Goal: Find specific page/section: Find specific page/section

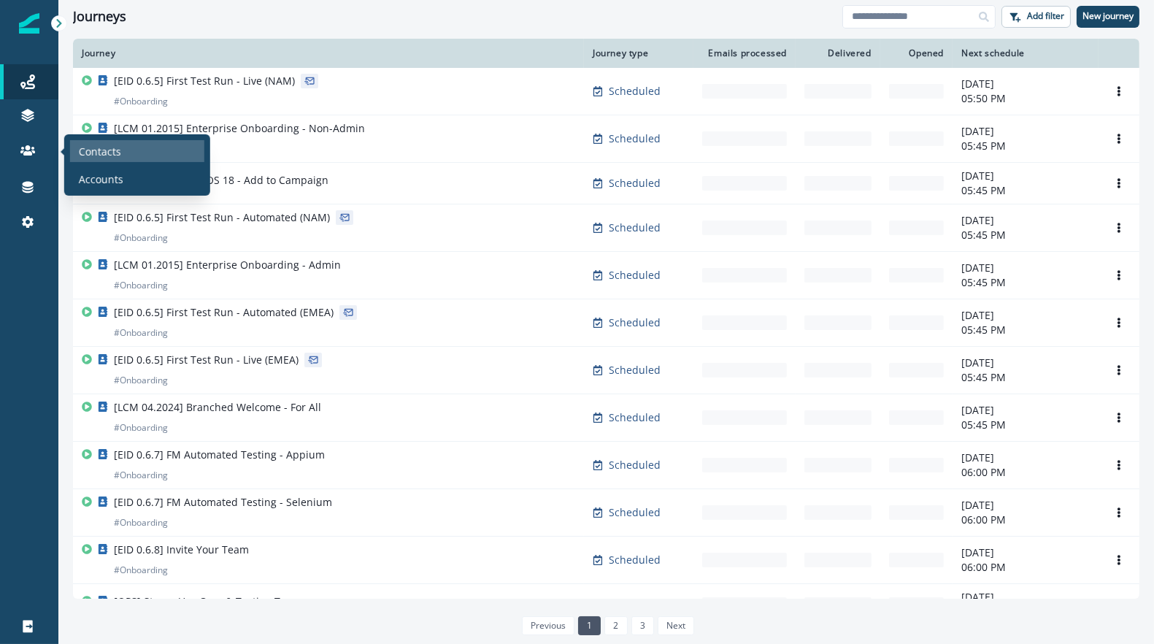
click at [86, 153] on p "Contacts" at bounding box center [100, 150] width 42 height 15
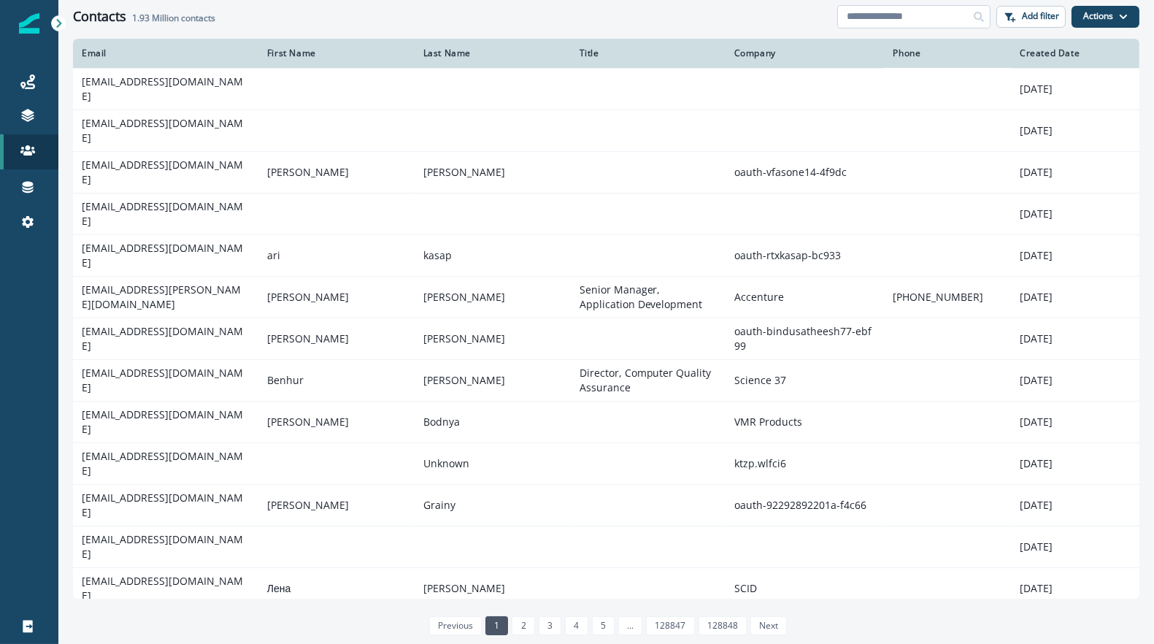
click at [926, 23] on input at bounding box center [913, 16] width 153 height 23
type input "*"
paste input "******"
type input "******"
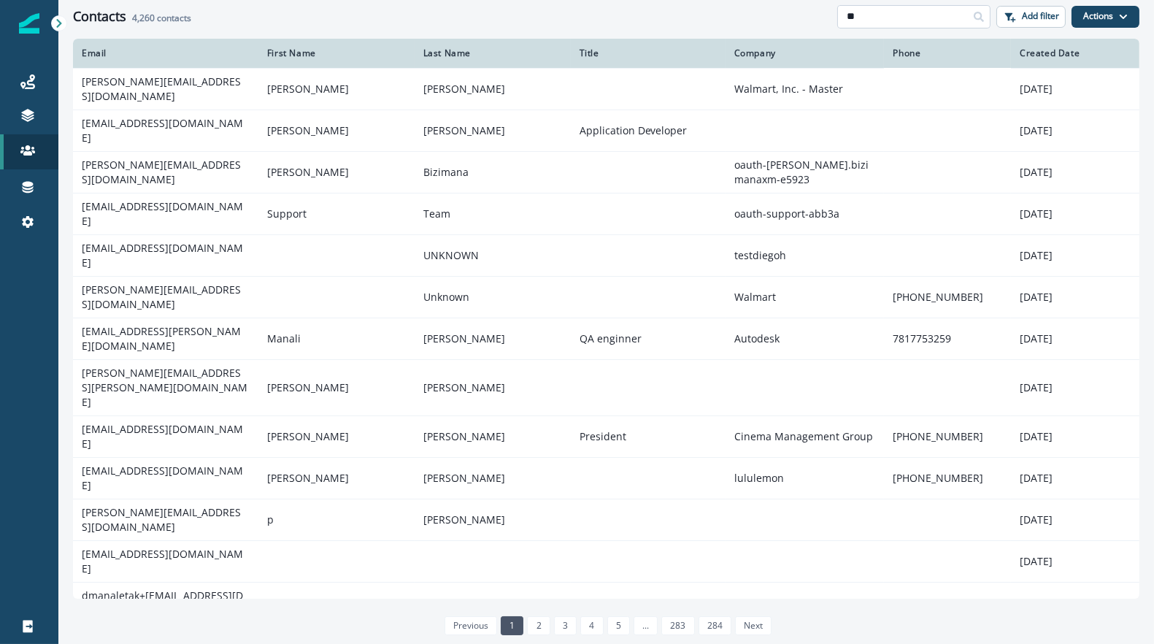
type input "*"
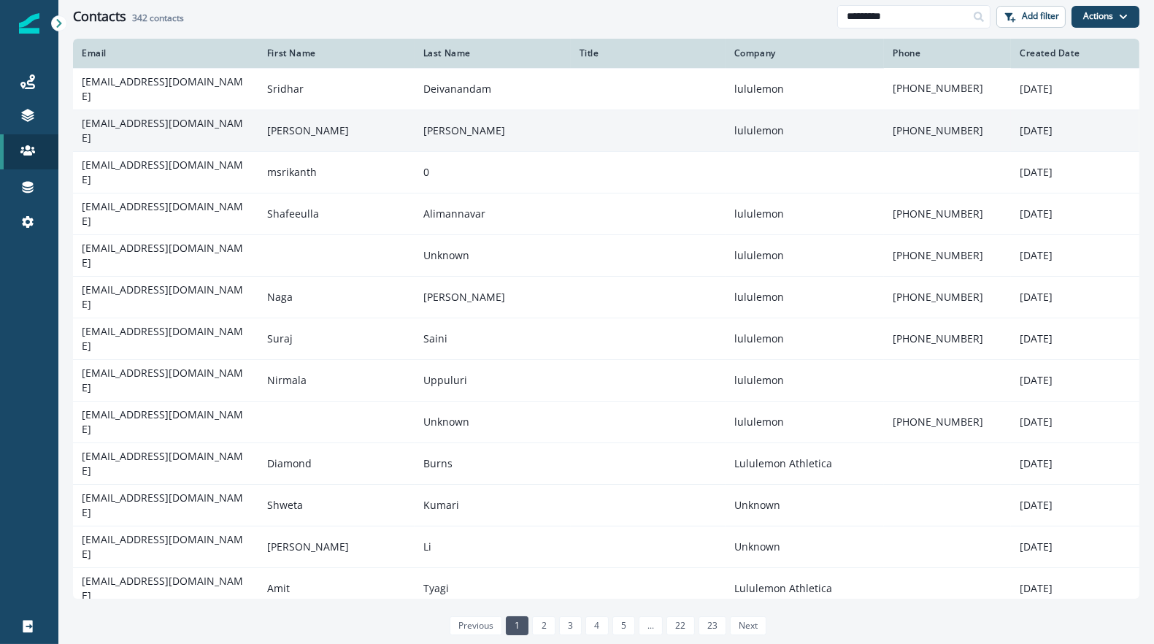
type input "*********"
click at [577, 127] on td at bounding box center [648, 130] width 155 height 42
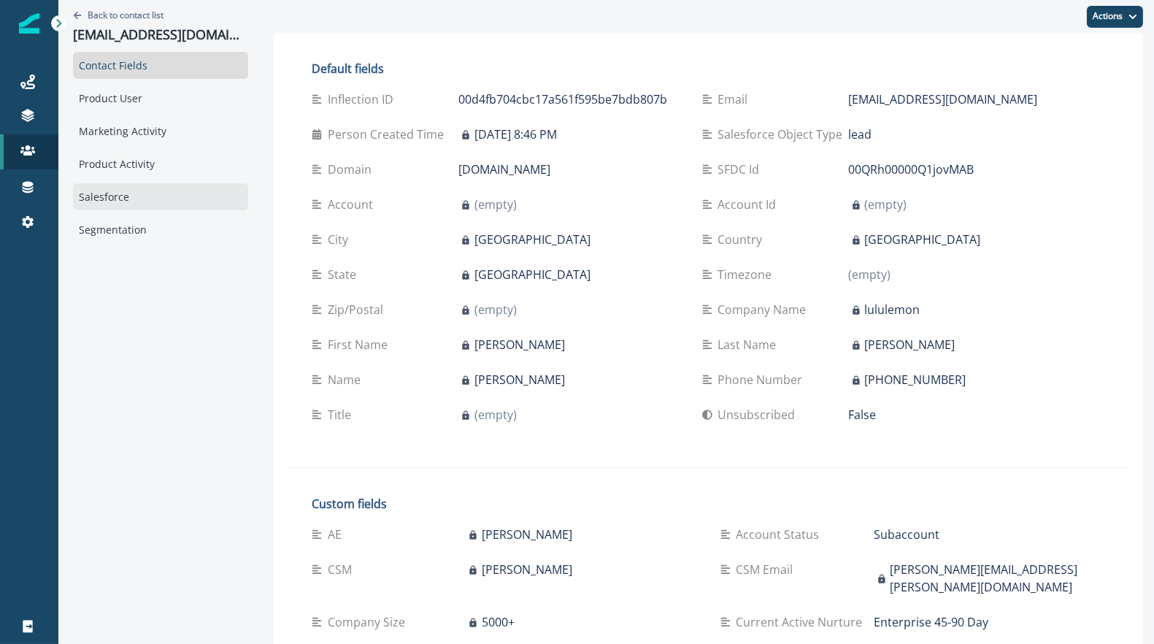
click at [136, 205] on div "Salesforce" at bounding box center [160, 196] width 175 height 27
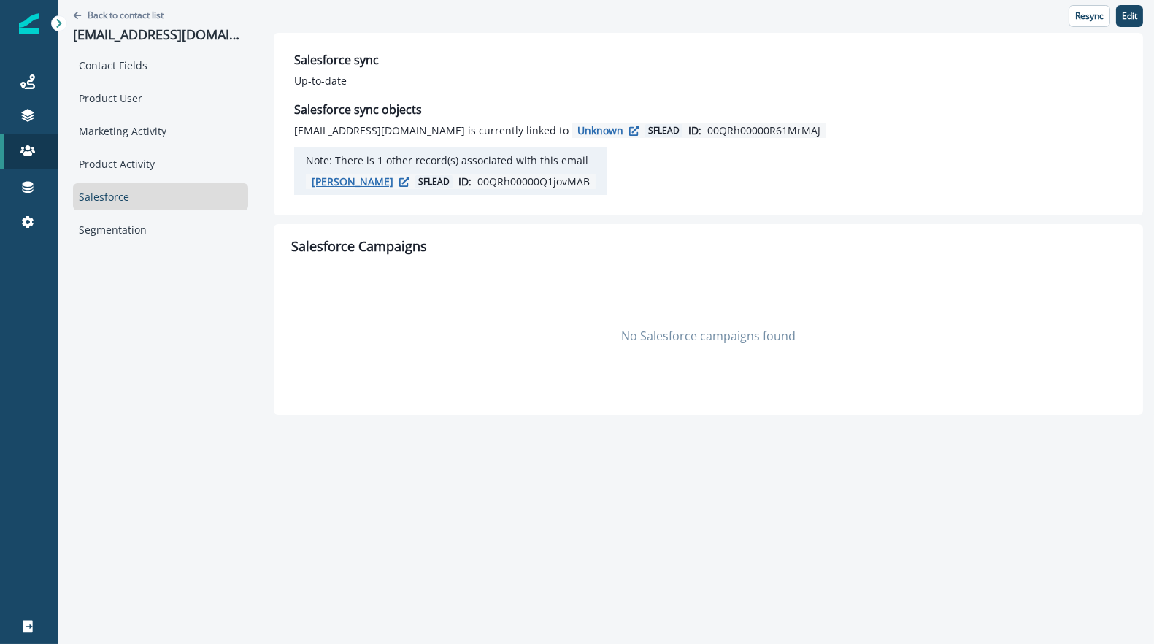
click at [332, 180] on p "[PERSON_NAME]" at bounding box center [353, 181] width 82 height 14
click at [119, 171] on div "Product Activity" at bounding box center [160, 163] width 175 height 27
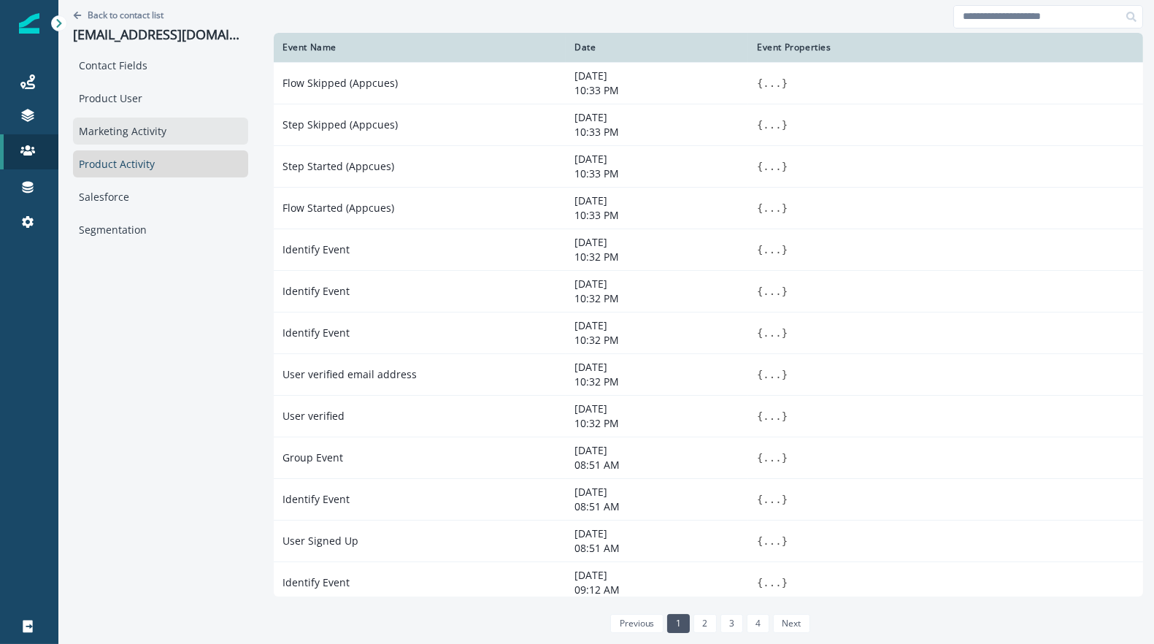
click at [127, 142] on div "Marketing Activity" at bounding box center [160, 130] width 175 height 27
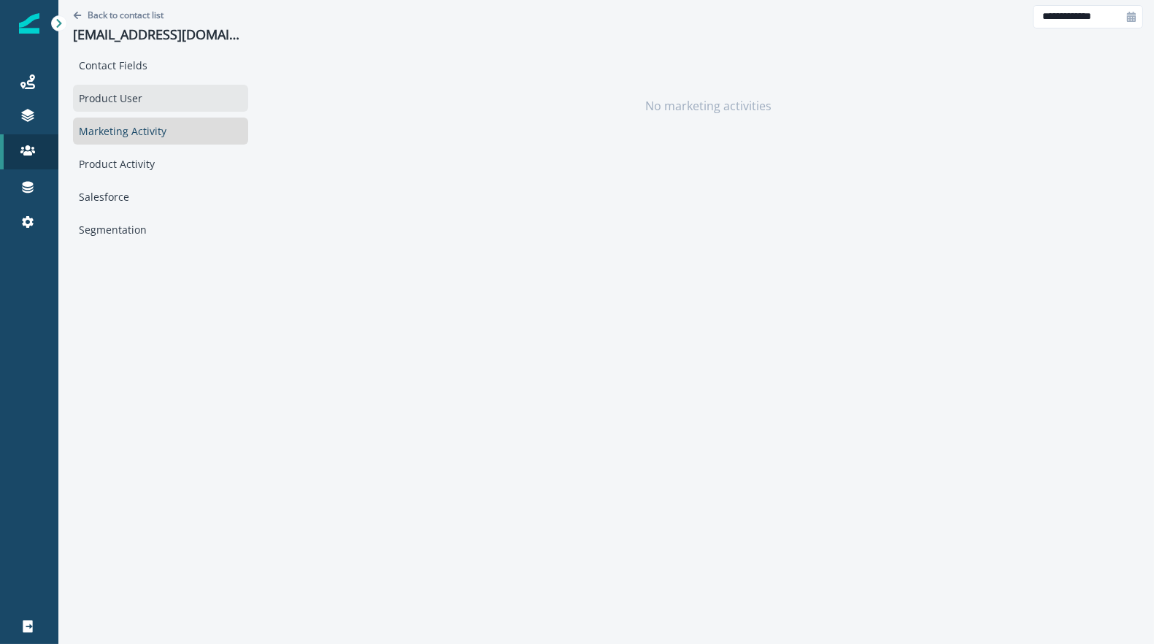
click at [138, 107] on div "Product User" at bounding box center [160, 98] width 175 height 27
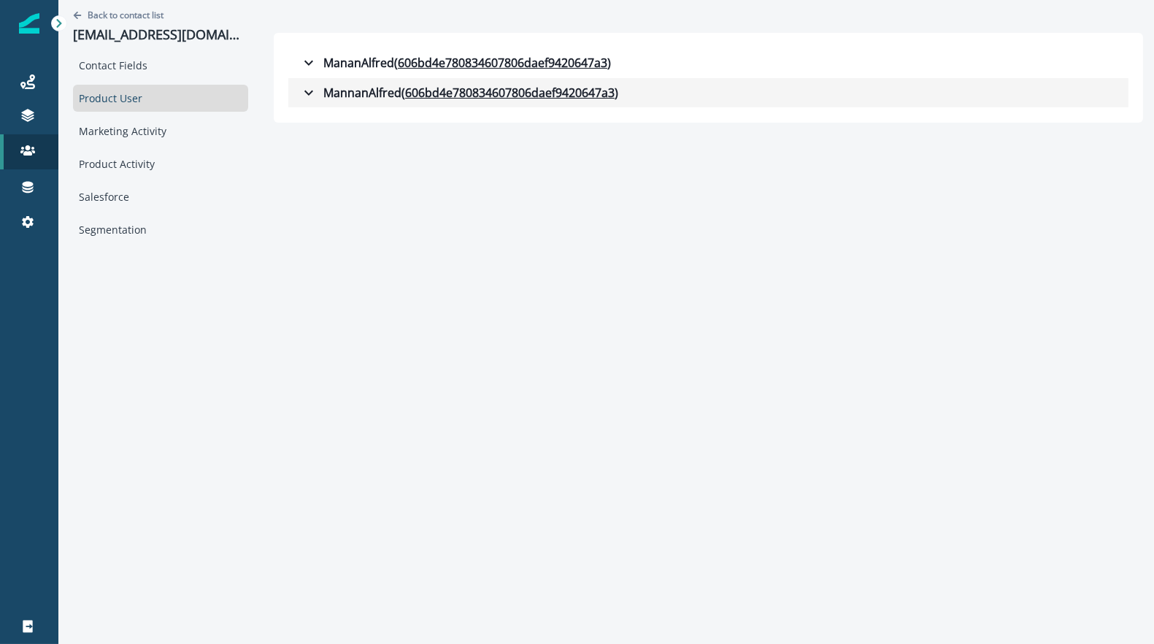
click at [300, 93] on icon "button" at bounding box center [309, 93] width 18 height 18
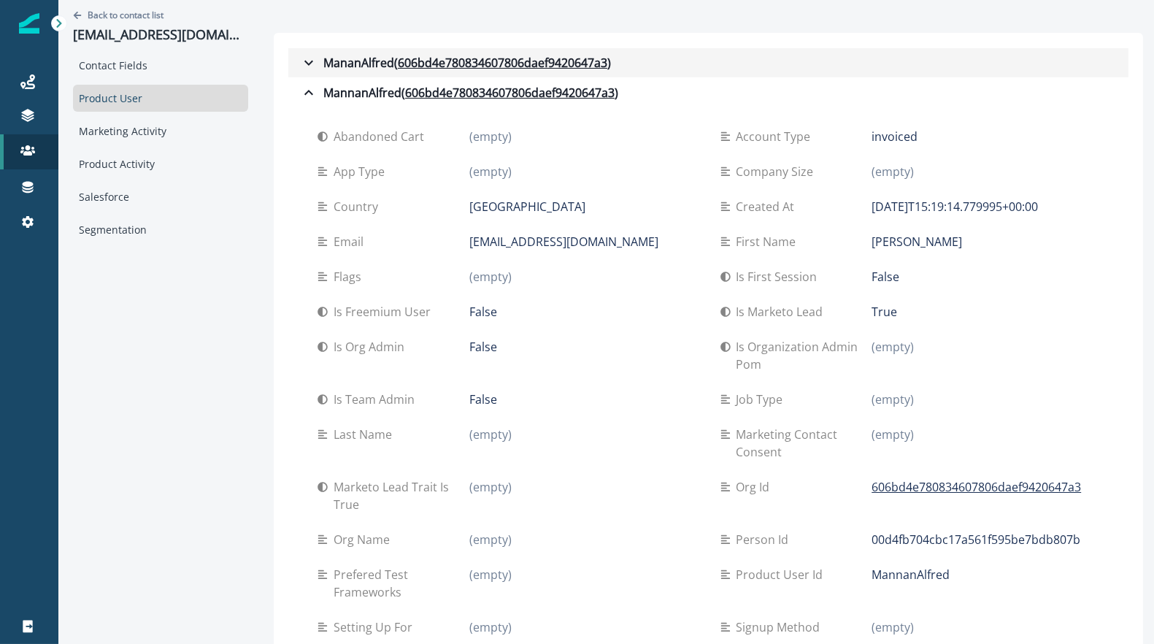
click at [300, 60] on icon "button" at bounding box center [309, 63] width 18 height 18
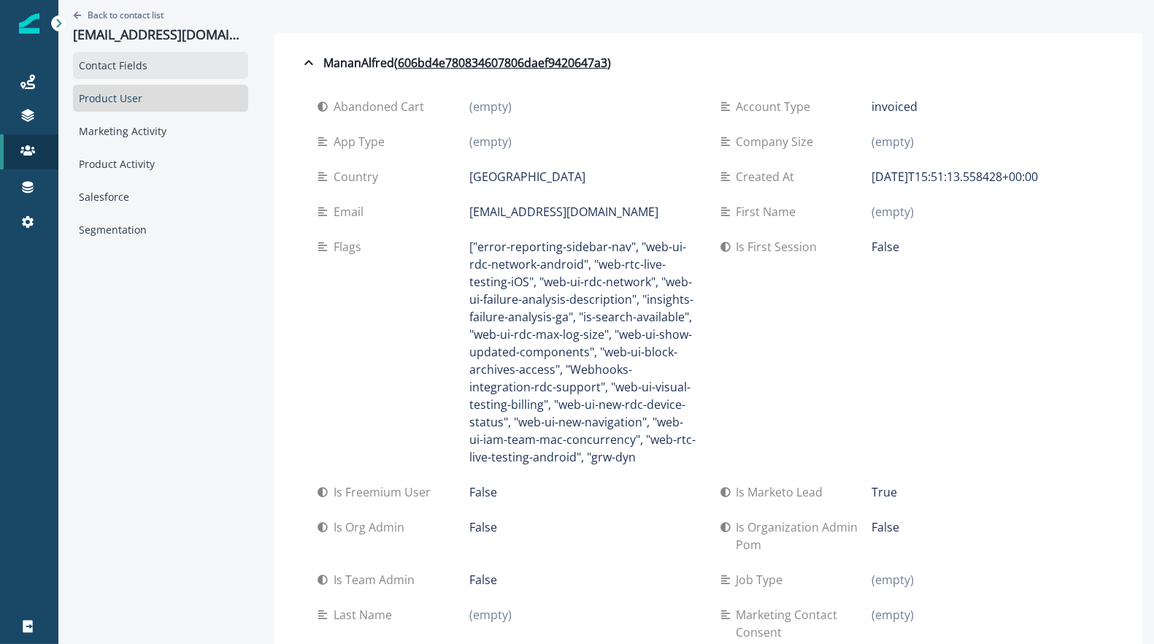
click at [153, 74] on div "Contact Fields" at bounding box center [160, 65] width 175 height 27
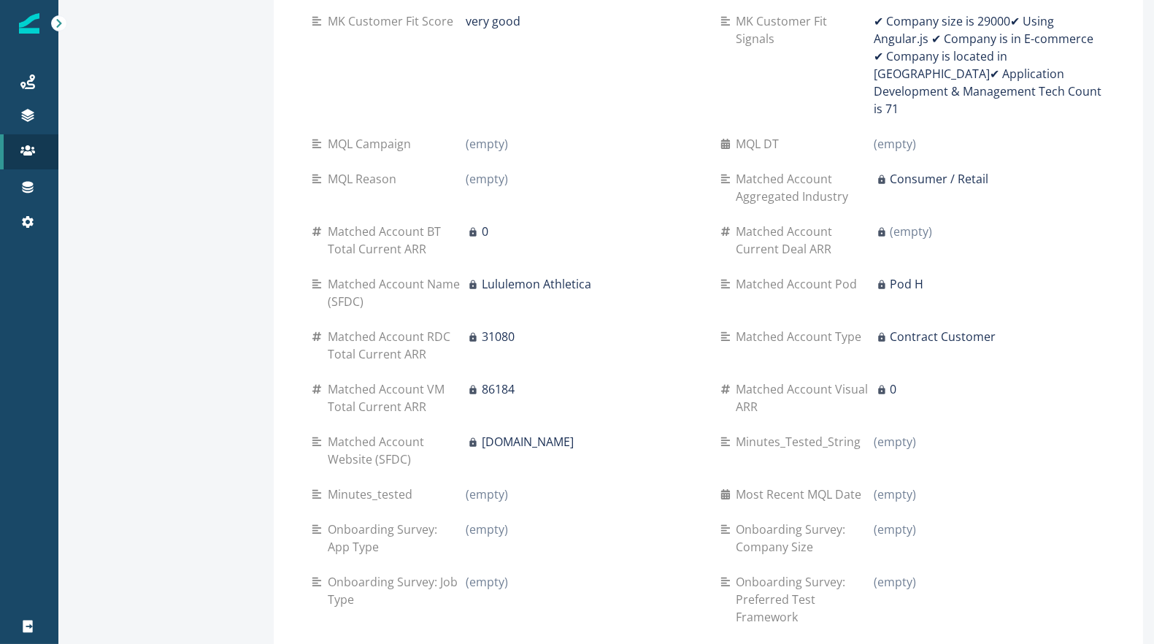
scroll to position [794, 0]
click at [39, 231] on link "Settings" at bounding box center [29, 221] width 58 height 35
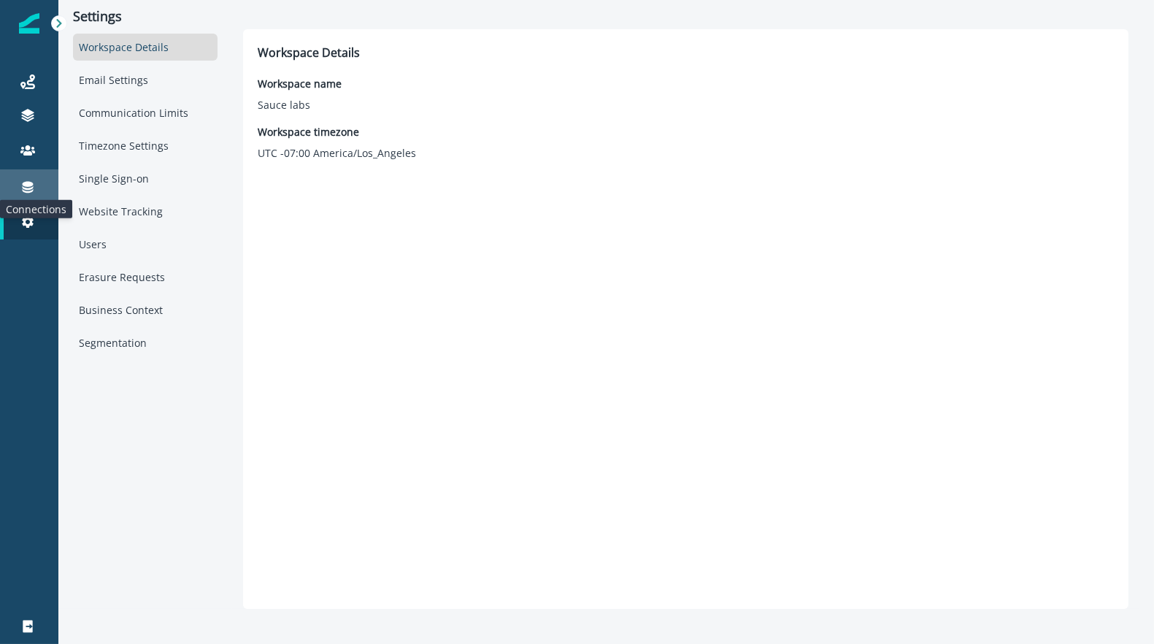
click at [31, 182] on icon at bounding box center [28, 188] width 11 height 12
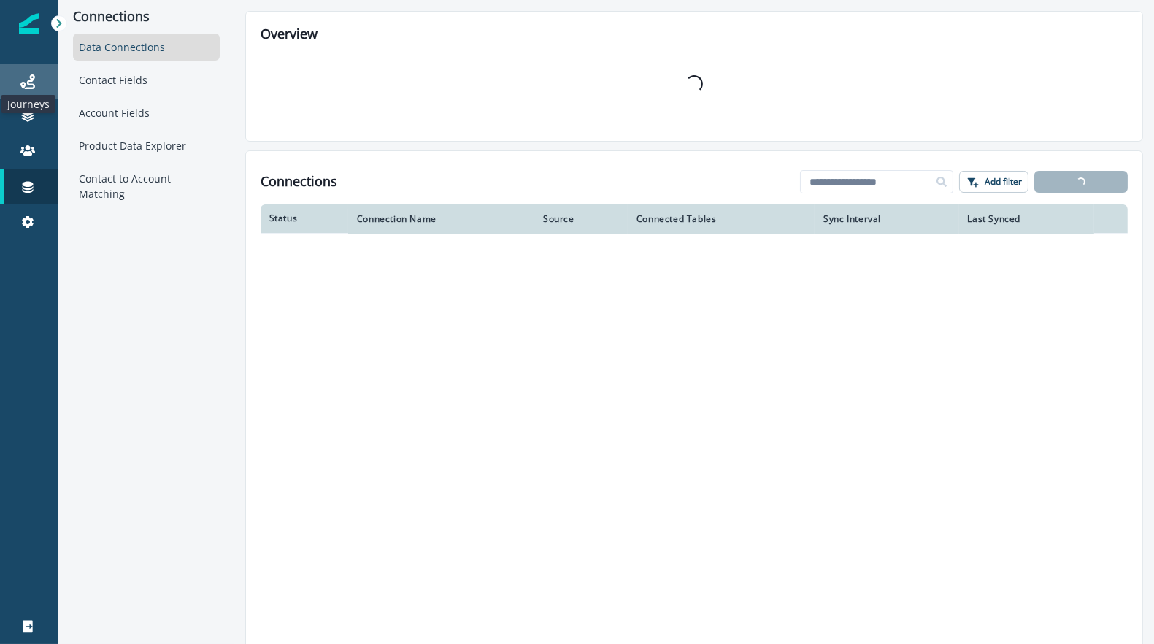
click at [33, 85] on icon at bounding box center [27, 81] width 15 height 15
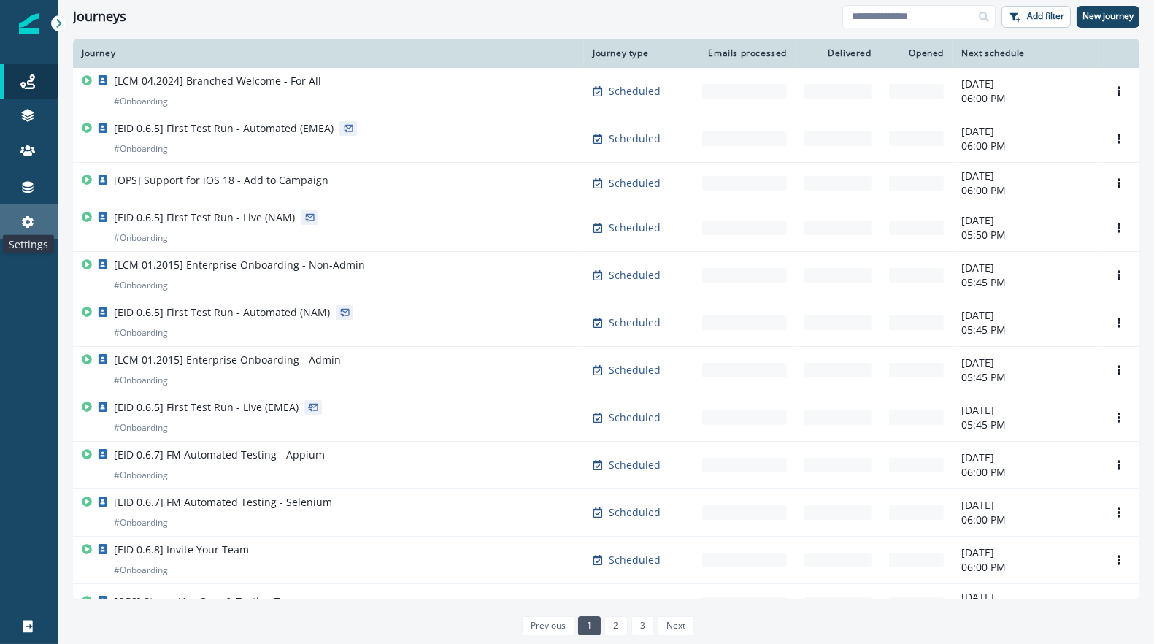
click at [24, 217] on icon at bounding box center [27, 222] width 15 height 15
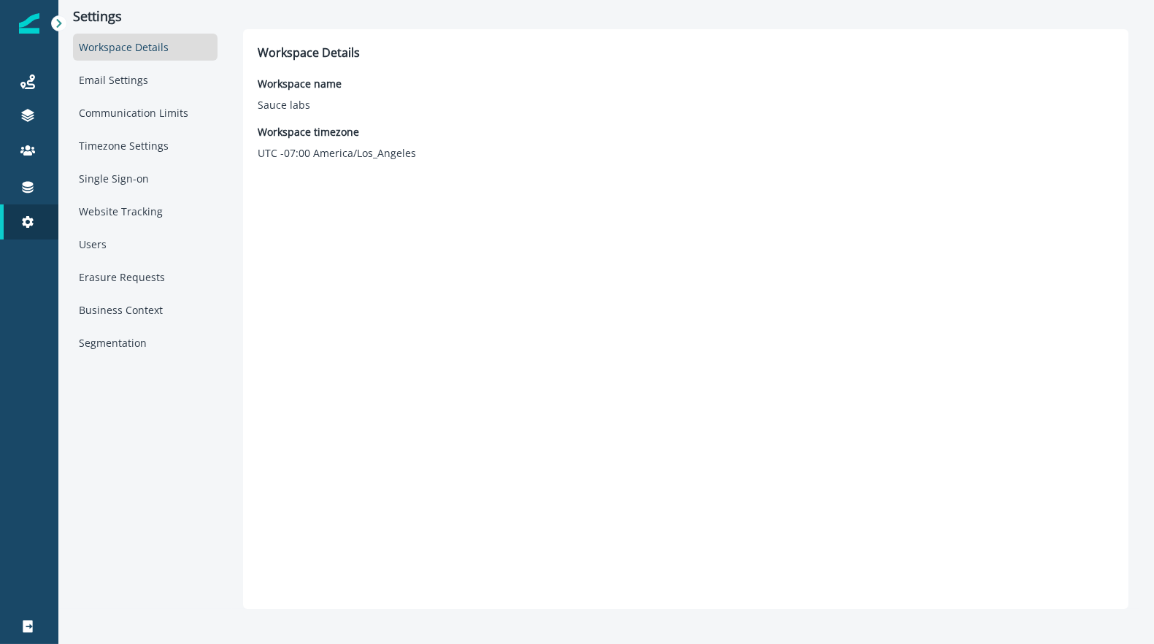
click at [56, 23] on icon at bounding box center [59, 23] width 10 height 10
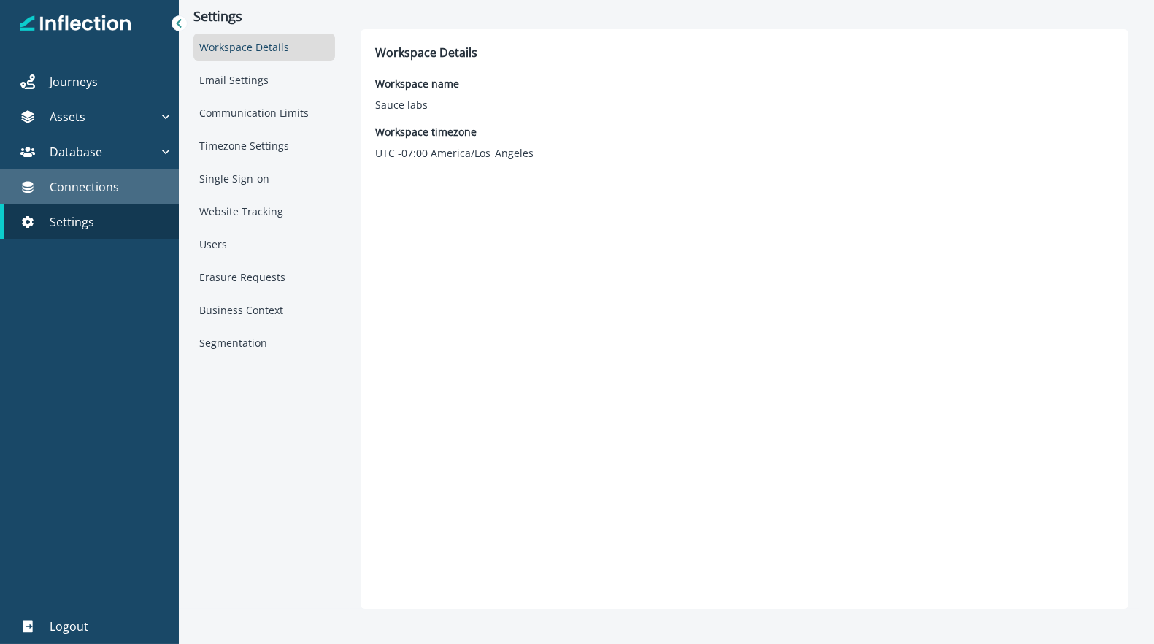
click at [92, 182] on p "Connections" at bounding box center [84, 187] width 69 height 18
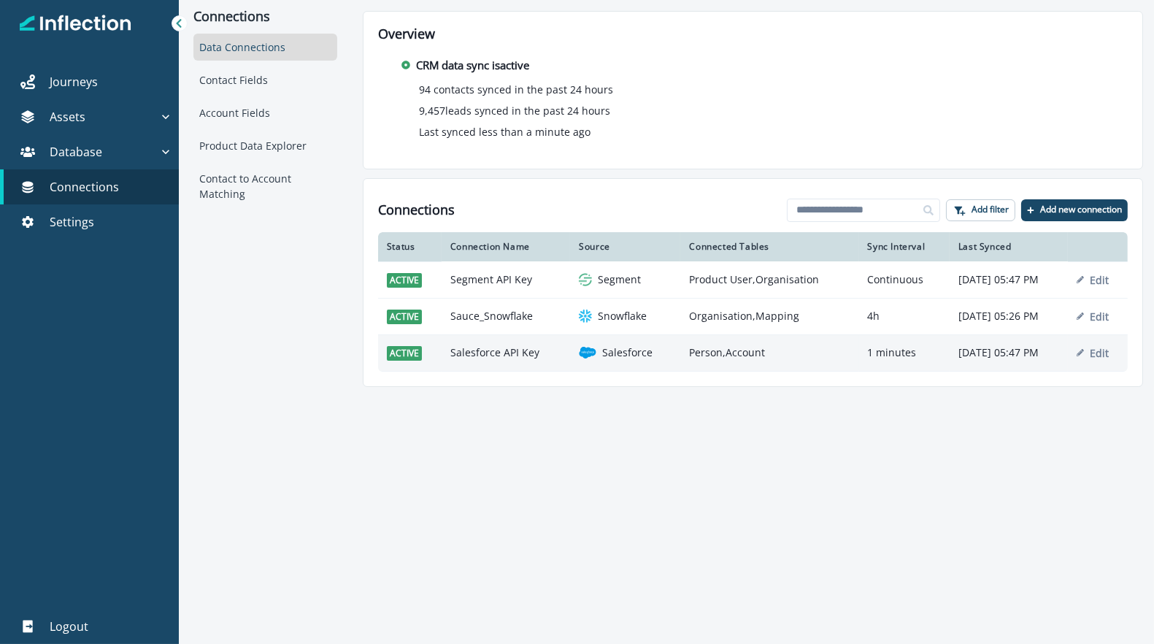
click at [729, 355] on td "Person,Account" at bounding box center [769, 352] width 178 height 36
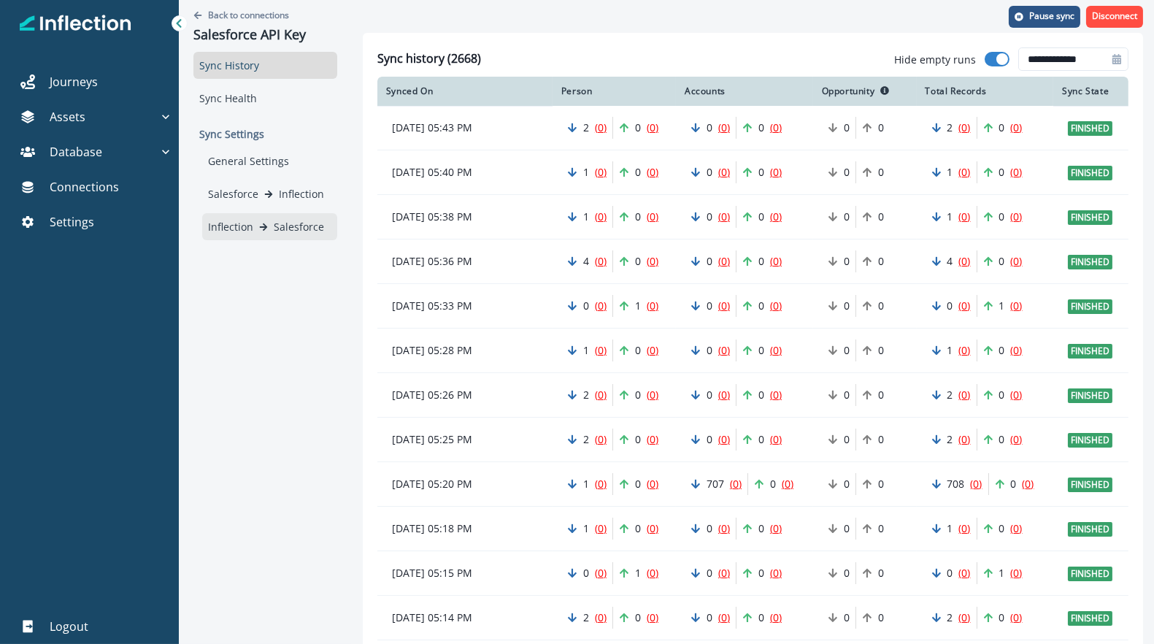
click at [279, 230] on p "Salesforce" at bounding box center [299, 226] width 50 height 15
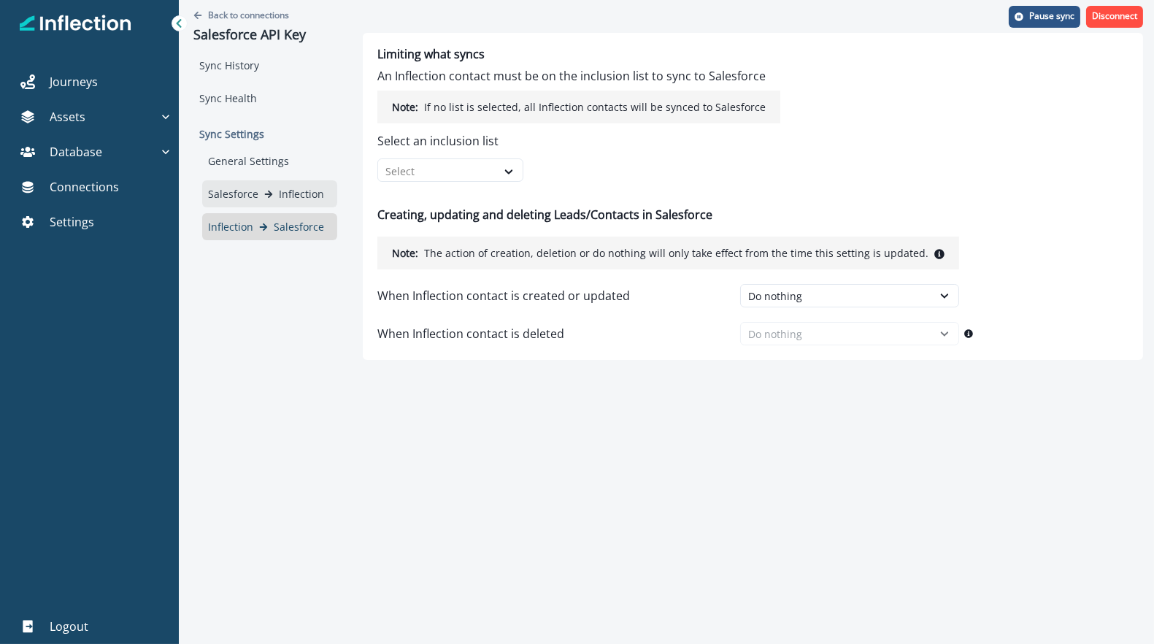
click at [294, 189] on p "Inflection" at bounding box center [301, 193] width 45 height 15
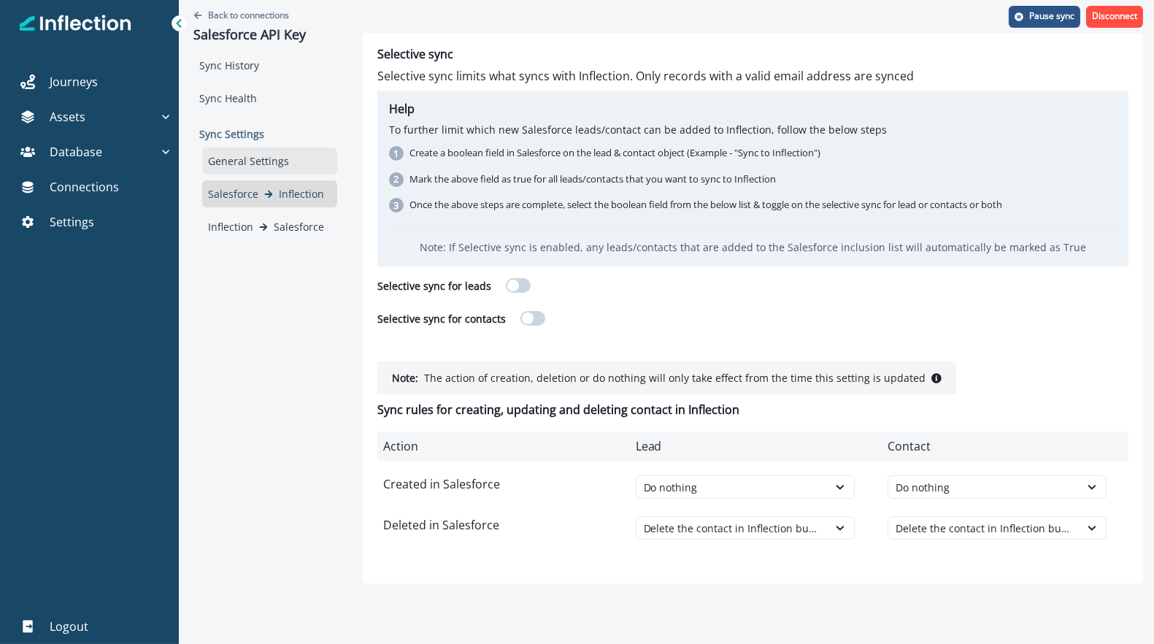
click at [258, 159] on div "General Settings" at bounding box center [269, 160] width 135 height 27
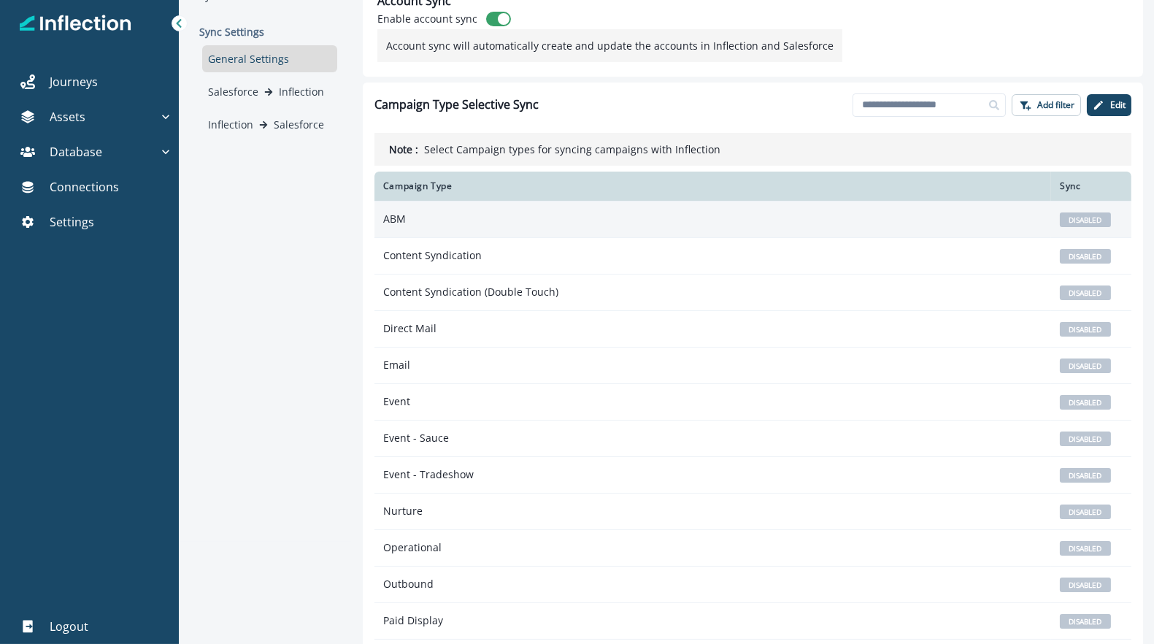
scroll to position [254, 0]
